Goal: Check status: Check status

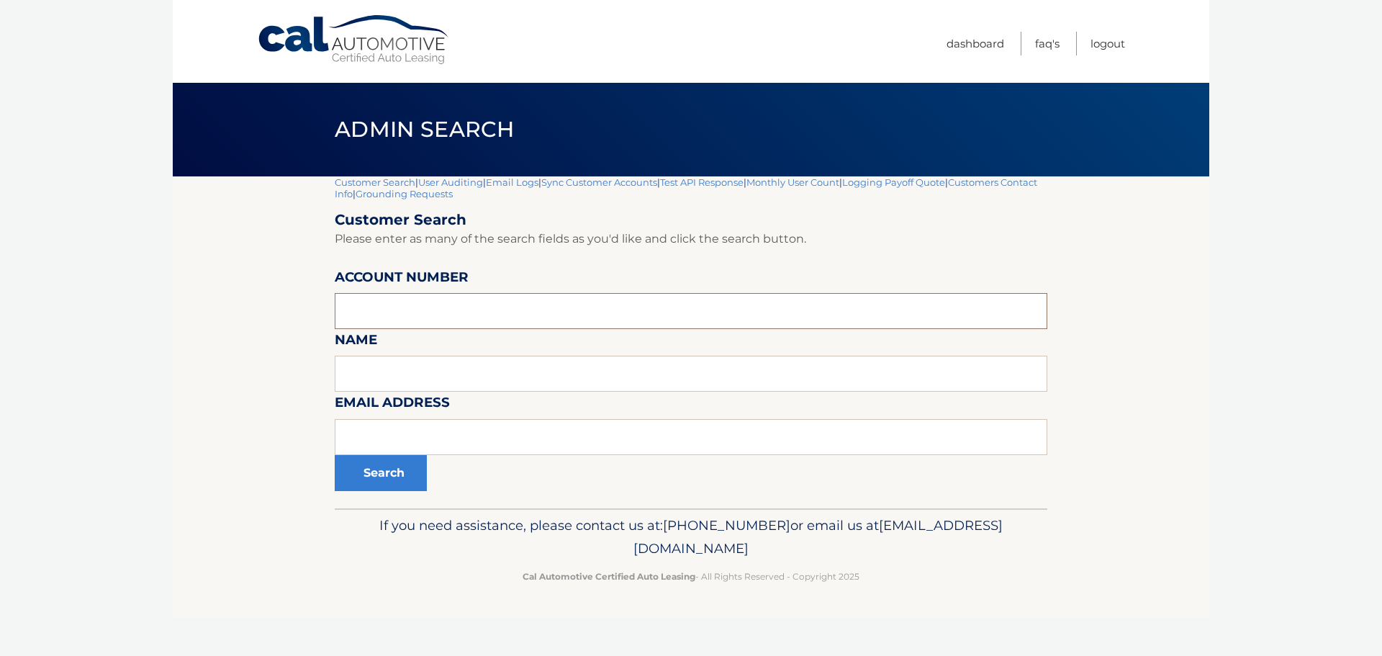
click at [381, 302] on input "text" at bounding box center [691, 311] width 712 height 36
type input "44455732671"
click at [335, 455] on button "Search" at bounding box center [381, 473] width 92 height 36
click at [406, 310] on input "text" at bounding box center [691, 311] width 712 height 36
drag, startPoint x: 352, startPoint y: 314, endPoint x: 373, endPoint y: 314, distance: 20.9
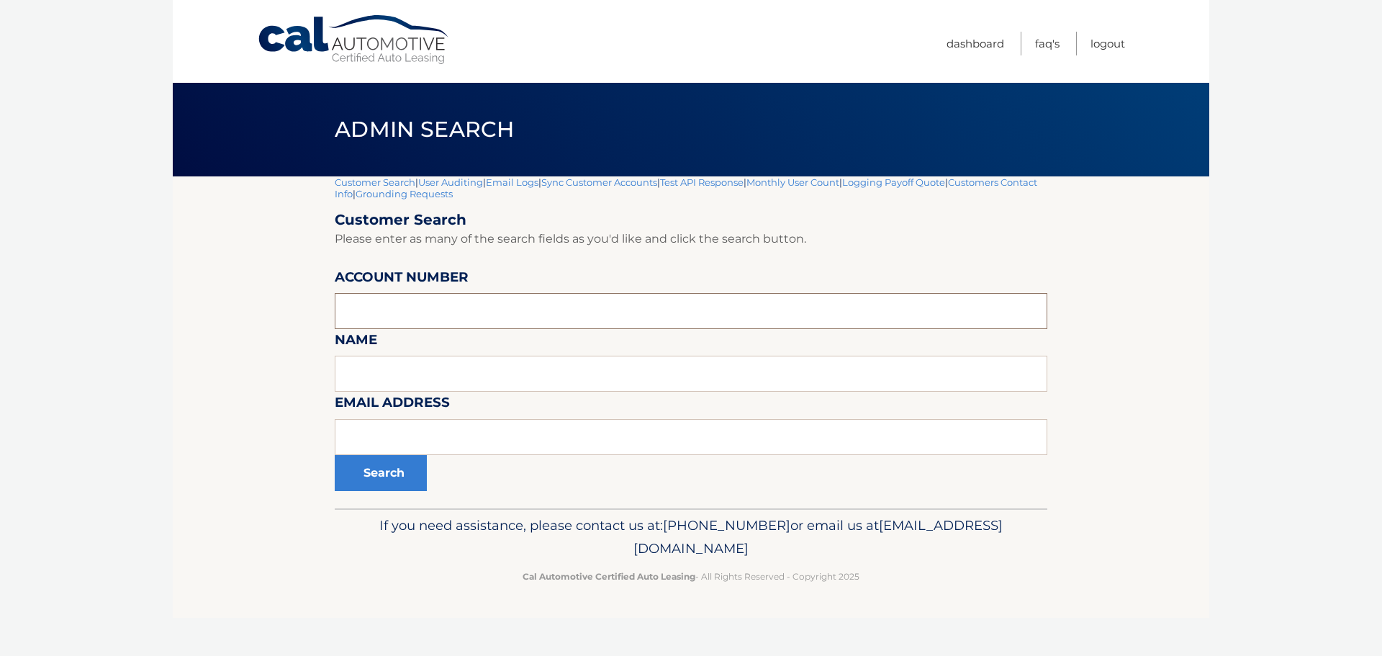
click at [353, 314] on input "text" at bounding box center [691, 311] width 712 height 36
type input "44455541260"
click at [335, 455] on button "Search" at bounding box center [381, 473] width 92 height 36
click at [416, 315] on input "text" at bounding box center [691, 311] width 712 height 36
type input "44455541260"
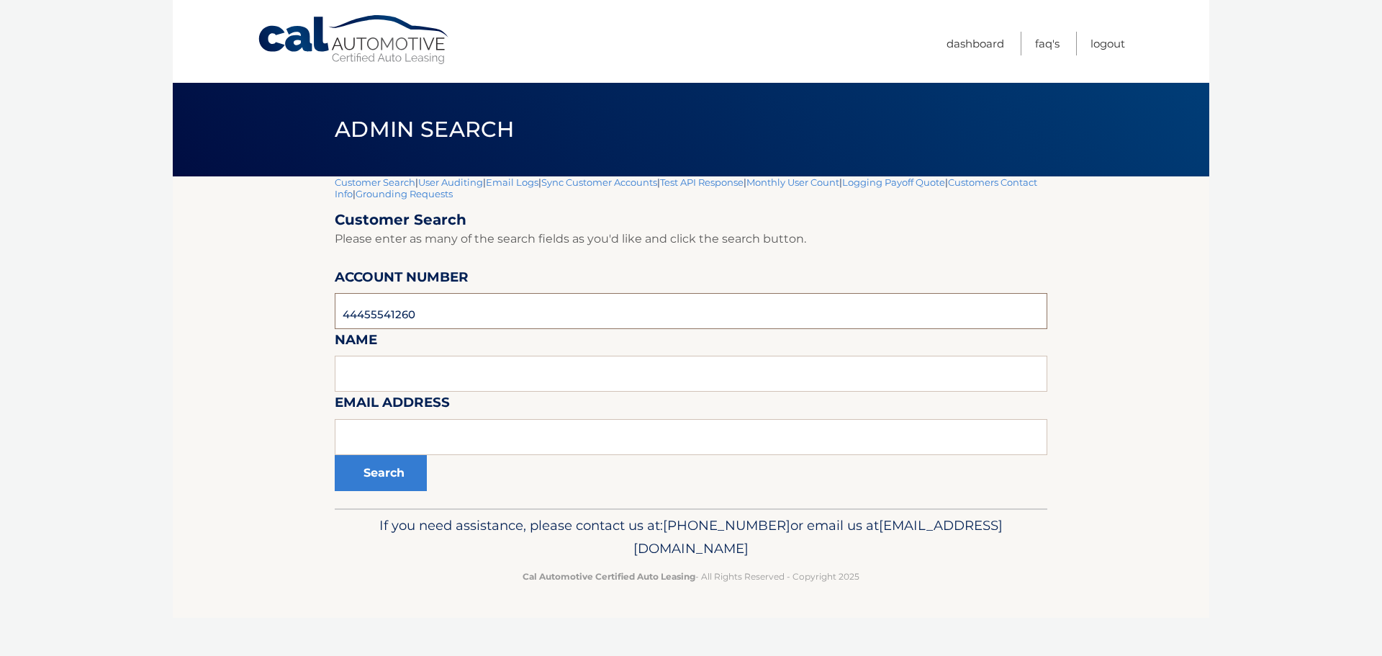
click at [335, 455] on button "Search" at bounding box center [381, 473] width 92 height 36
